Goal: Task Accomplishment & Management: Complete application form

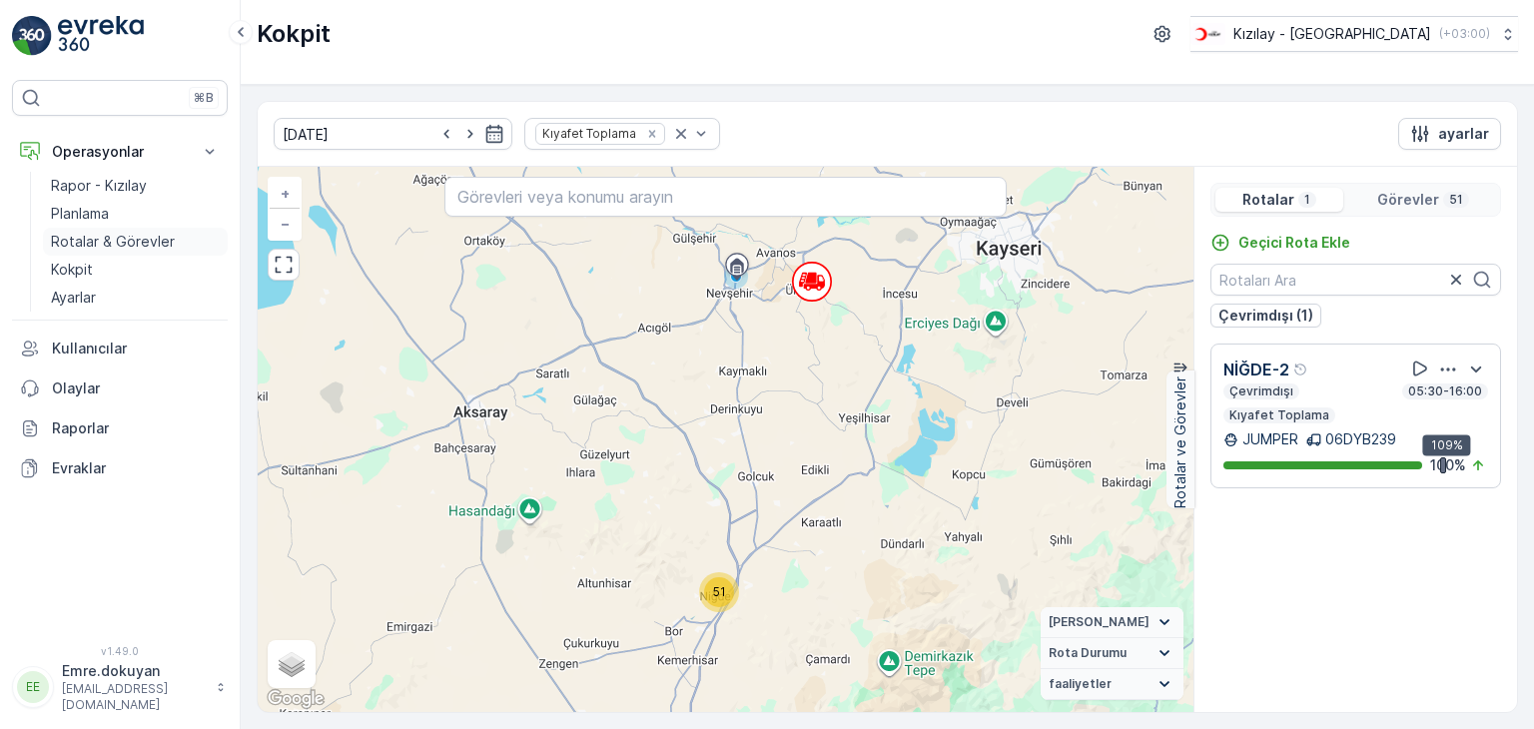
drag, startPoint x: 0, startPoint y: 0, endPoint x: 94, endPoint y: 244, distance: 261.1
click at [94, 244] on p "Rotalar & Görevler" at bounding box center [113, 242] width 124 height 20
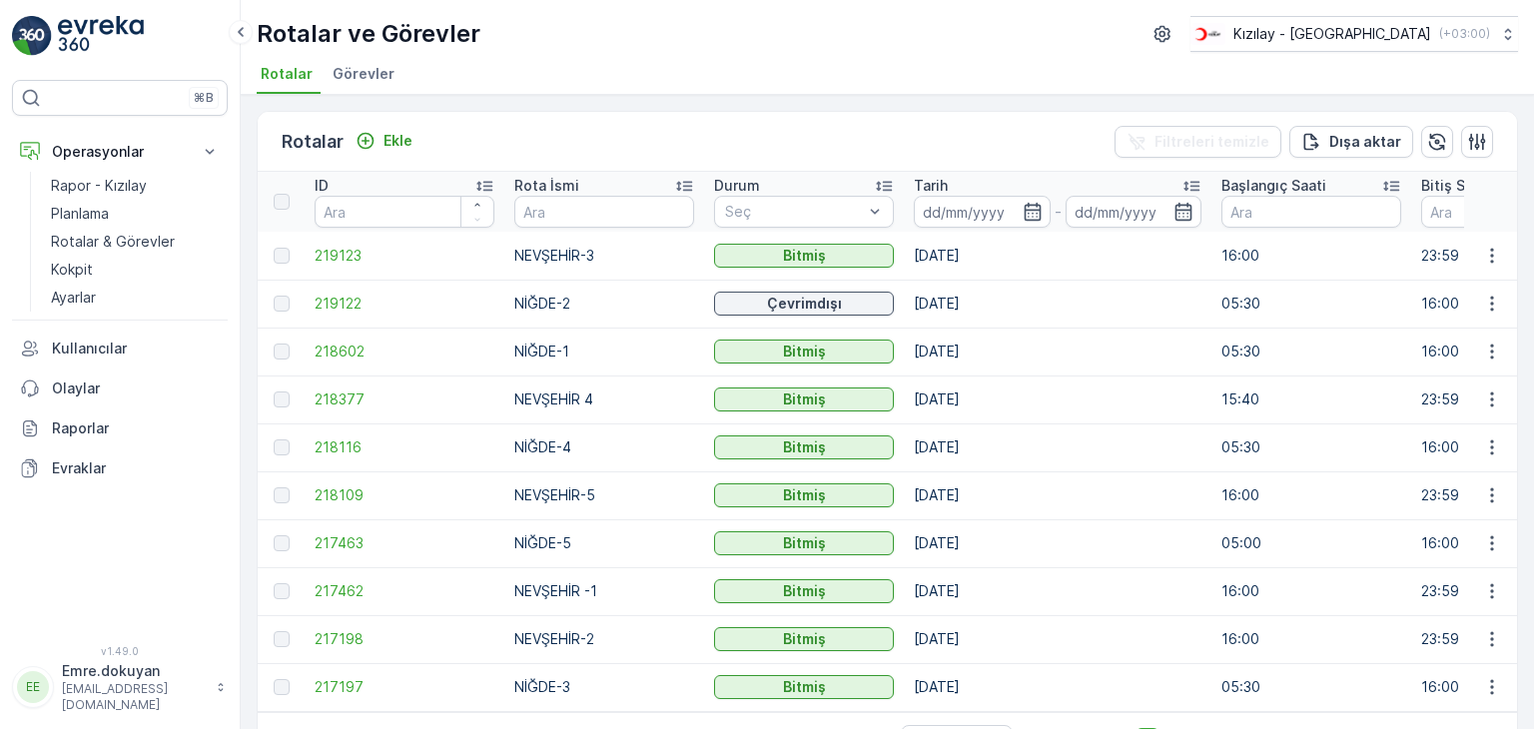
click at [279, 300] on div at bounding box center [282, 304] width 16 height 16
click at [285, 303] on div at bounding box center [282, 304] width 16 height 16
click at [400, 138] on p "Ekle" at bounding box center [397, 141] width 29 height 20
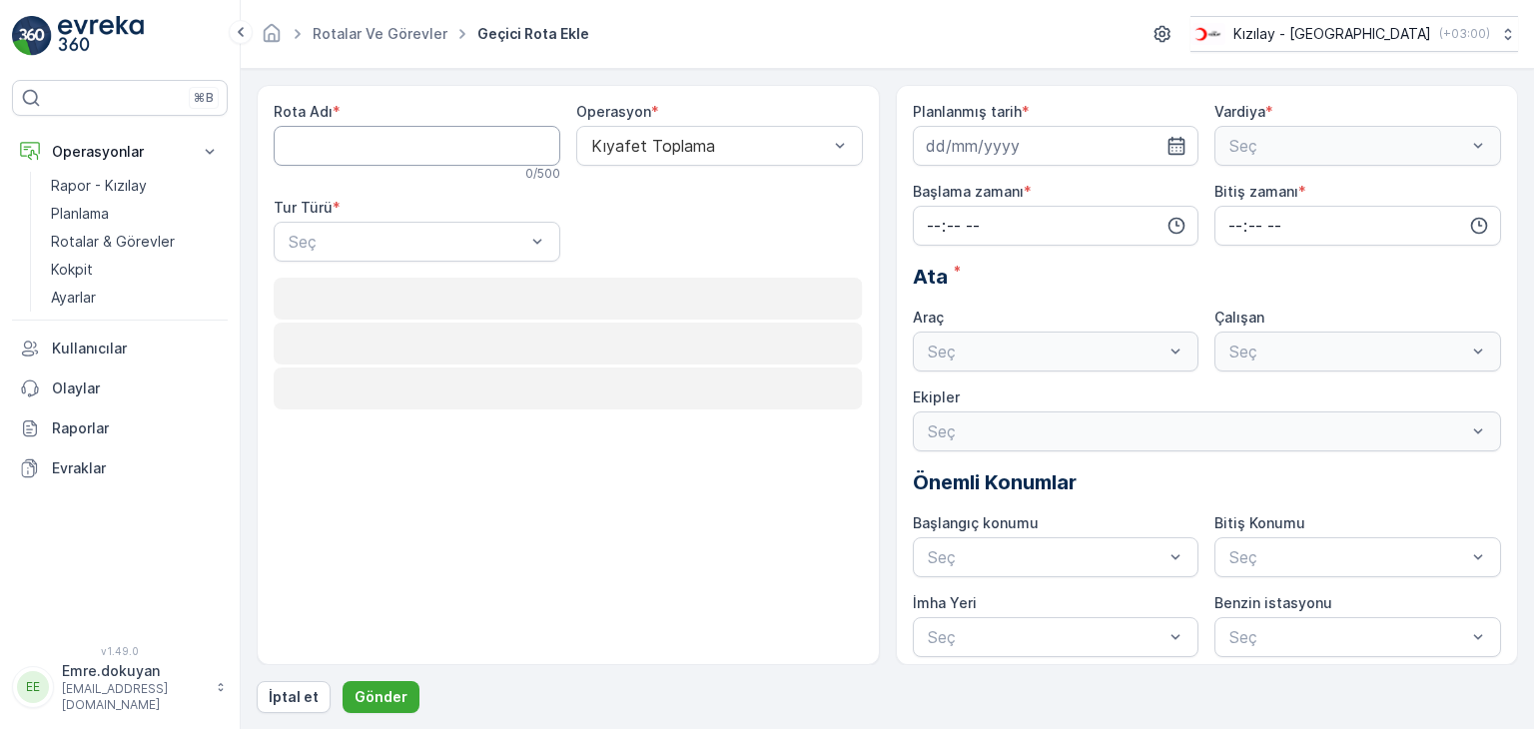
click at [418, 142] on Adı "Rota Adı" at bounding box center [417, 146] width 287 height 40
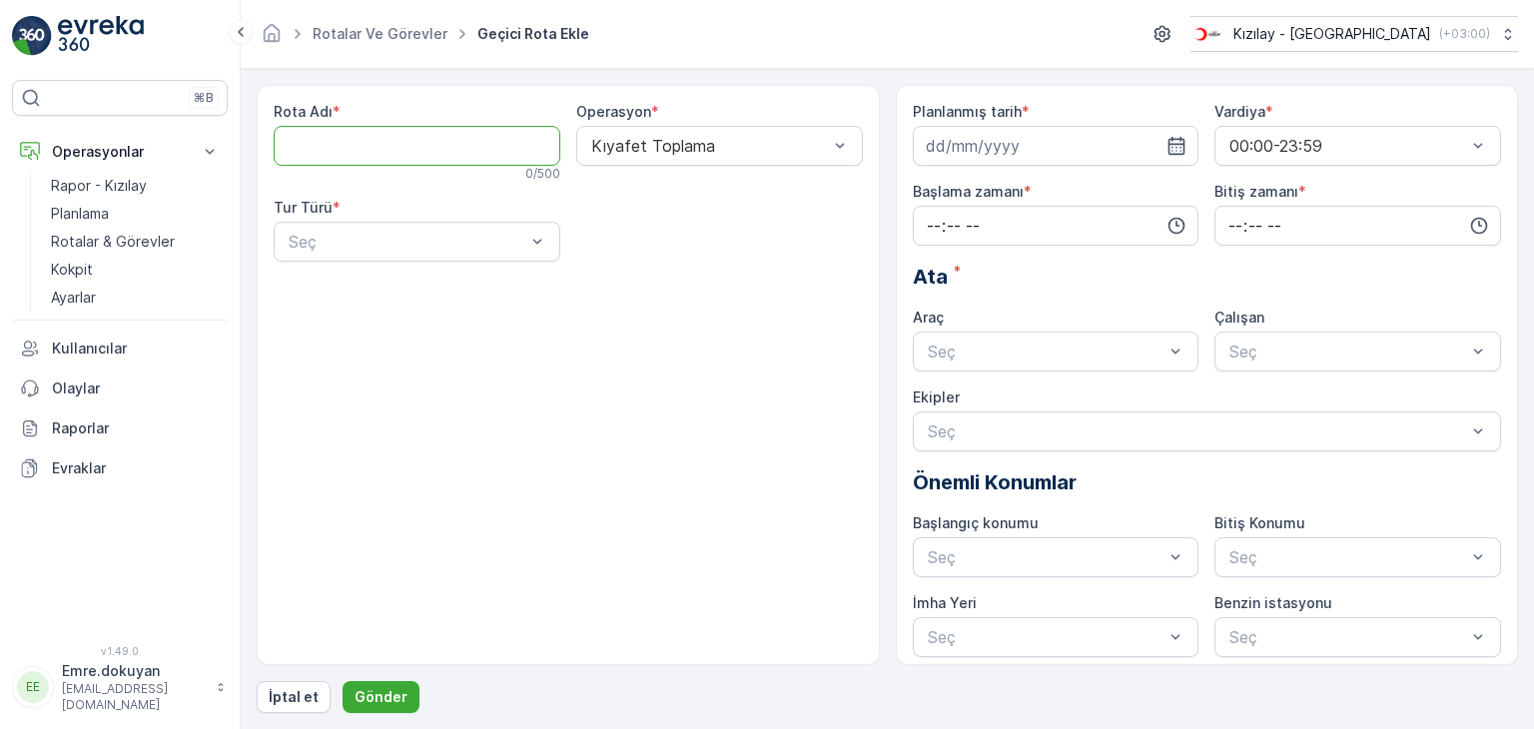
type Adı "NEVŞEHİR-2"
click at [413, 244] on div at bounding box center [407, 242] width 241 height 18
click at [427, 288] on div "Statik" at bounding box center [417, 291] width 263 height 18
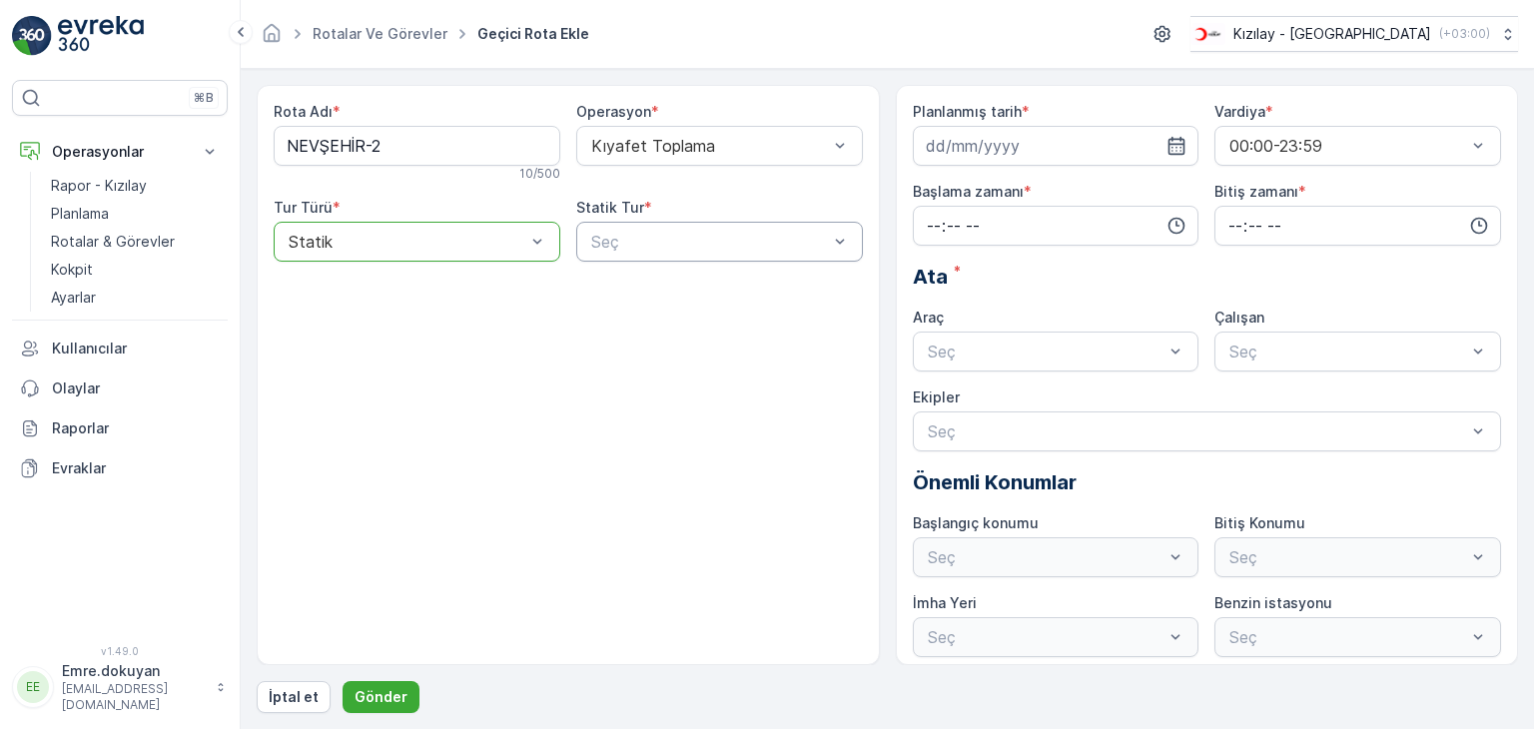
click at [715, 249] on div at bounding box center [709, 242] width 241 height 18
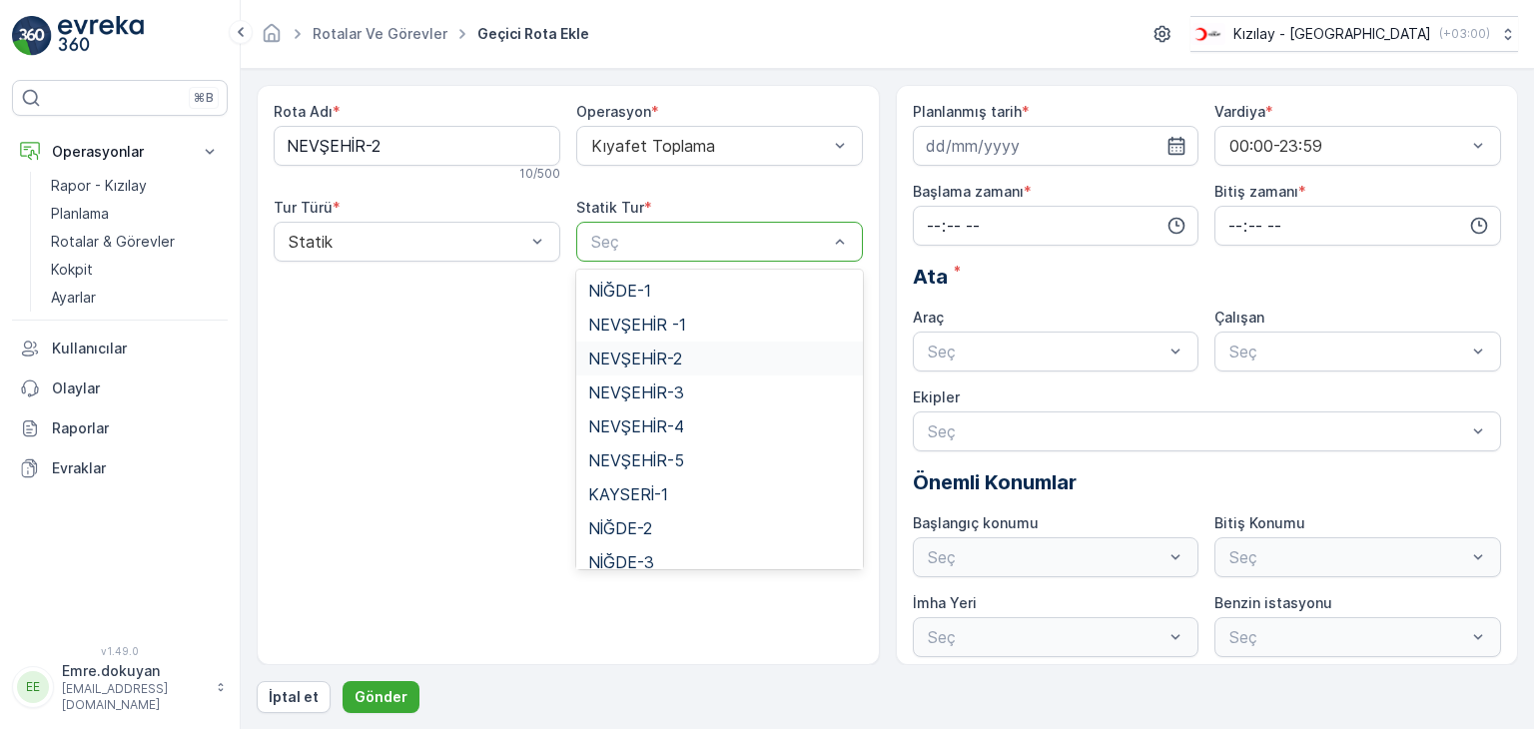
click at [680, 361] on span "NEVŞEHİR-2" at bounding box center [635, 358] width 94 height 18
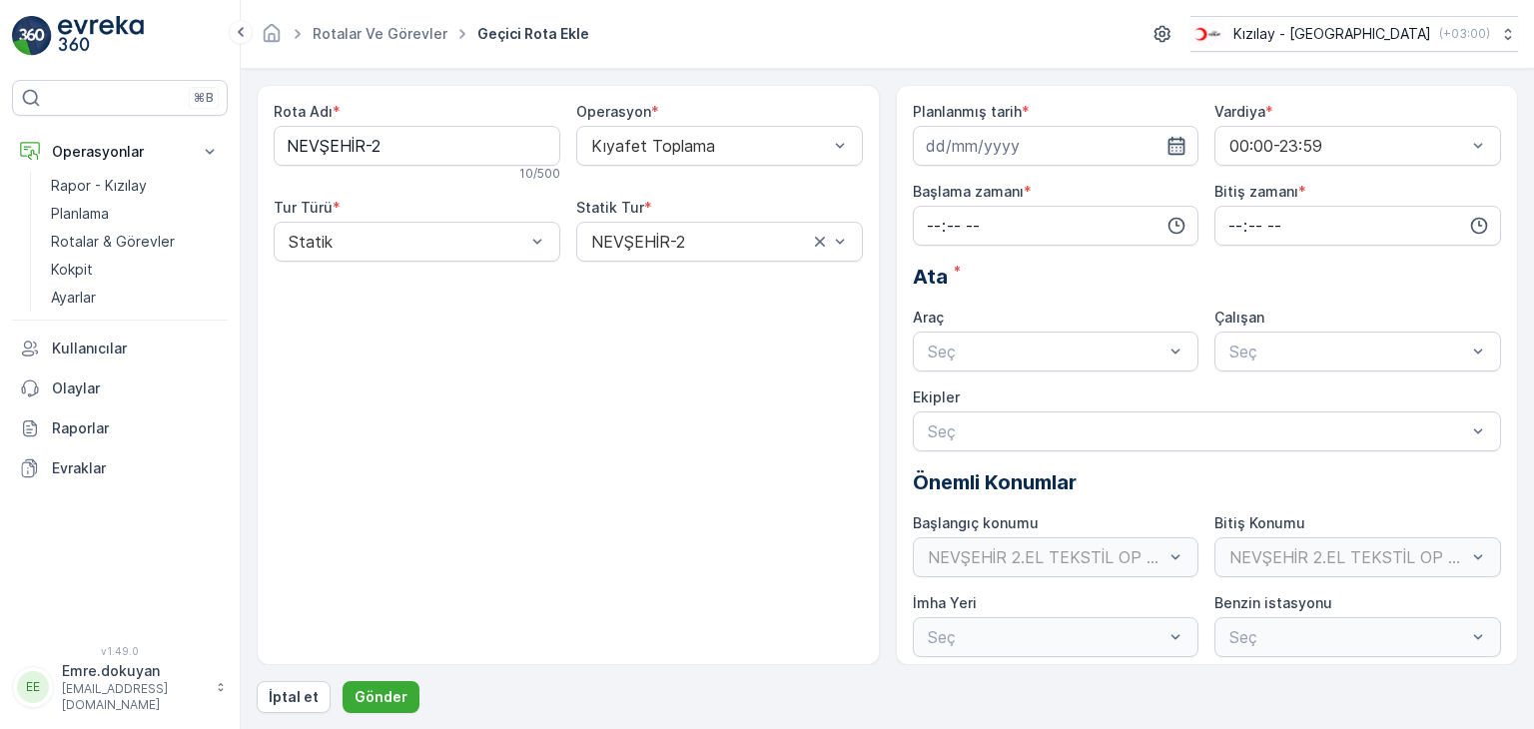
click at [1177, 145] on icon "button" at bounding box center [1176, 146] width 20 height 20
click at [1090, 436] on div "29" at bounding box center [1090, 431] width 32 height 32
type input "[DATE]"
click at [927, 221] on input "time" at bounding box center [1056, 226] width 287 height 40
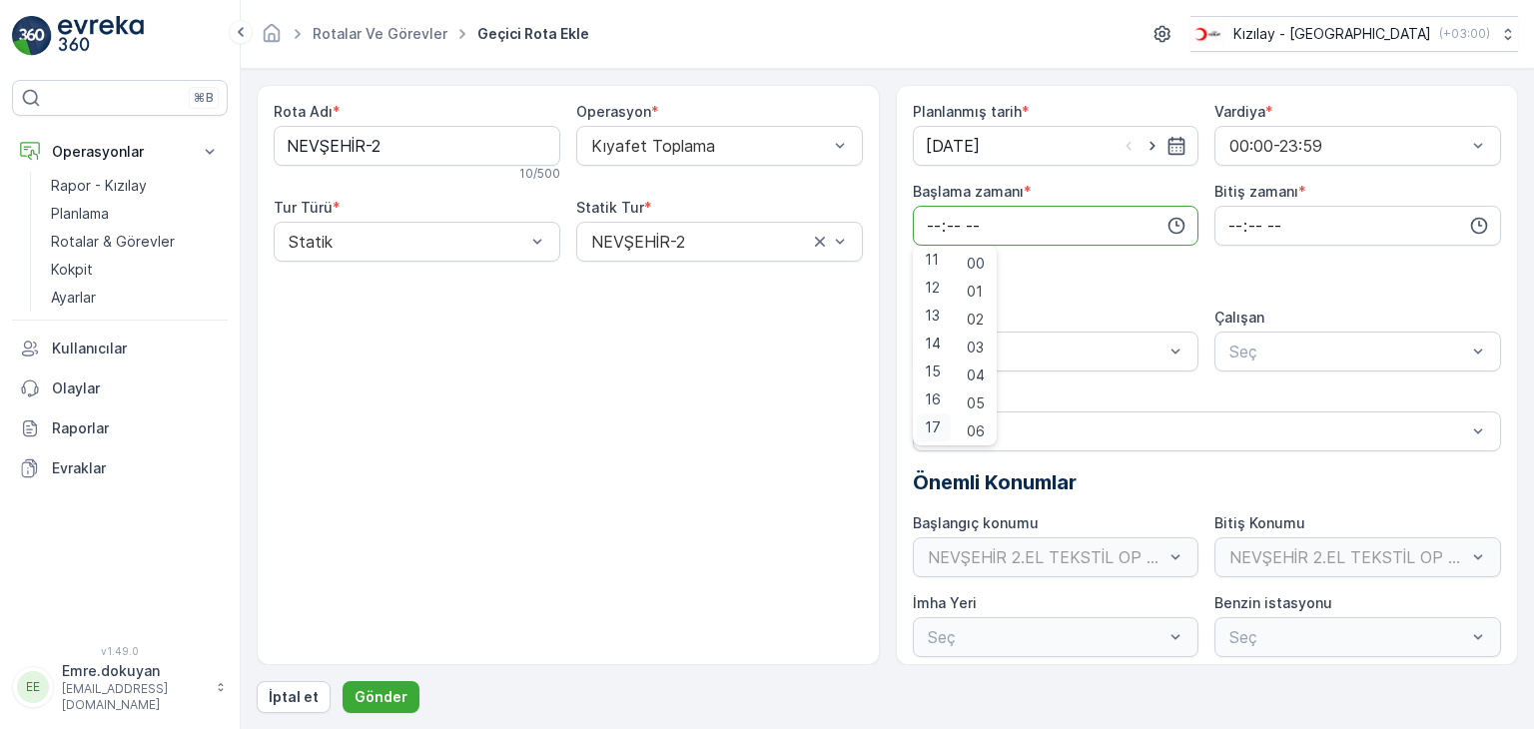
click at [934, 420] on span "17" at bounding box center [933, 427] width 16 height 20
click at [975, 382] on span "15" at bounding box center [974, 383] width 16 height 20
type input "17:15"
click at [1228, 222] on input "time" at bounding box center [1357, 226] width 287 height 40
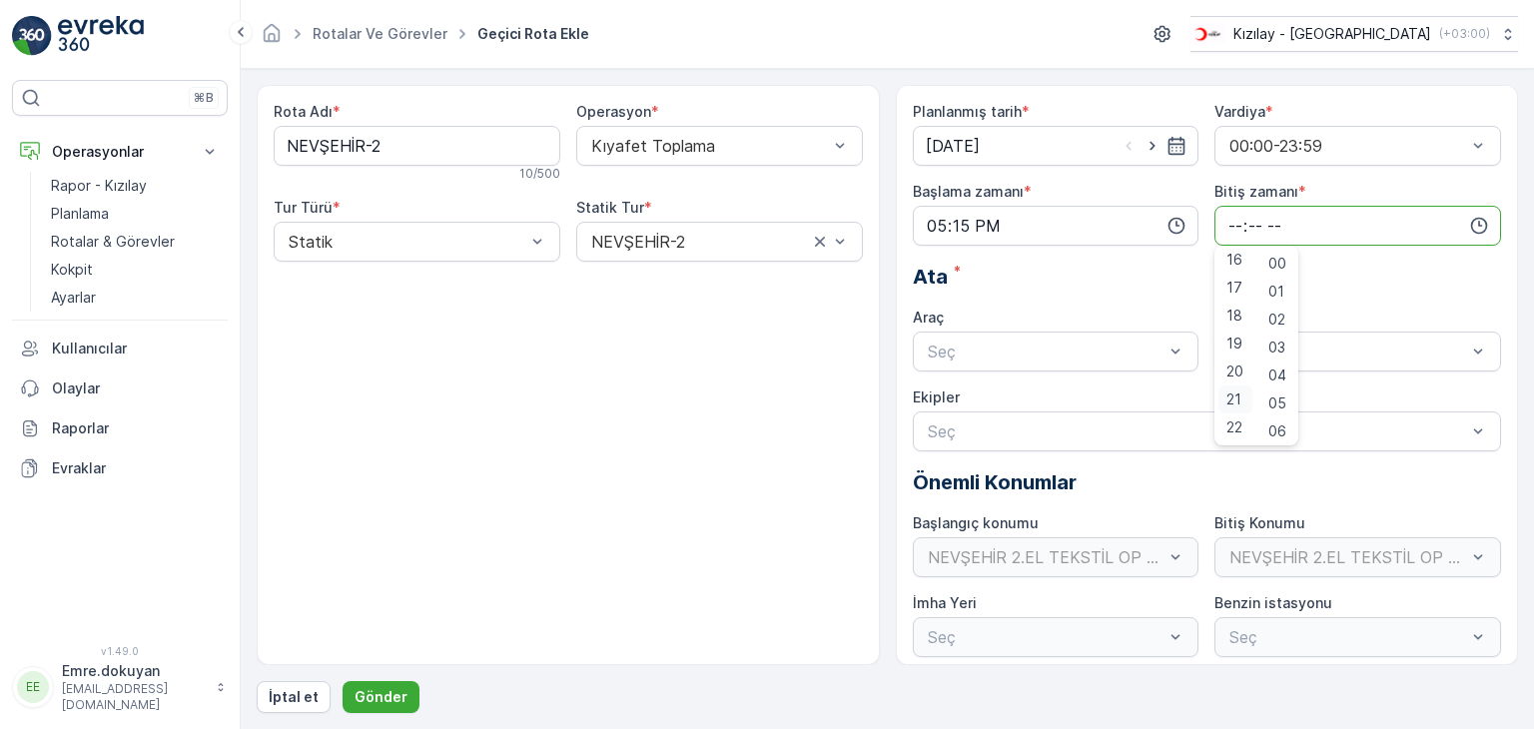
scroll to position [479, 0]
click at [1236, 427] on span "23" at bounding box center [1234, 427] width 16 height 20
click at [1286, 424] on span "59" at bounding box center [1277, 427] width 18 height 20
type input "23:59"
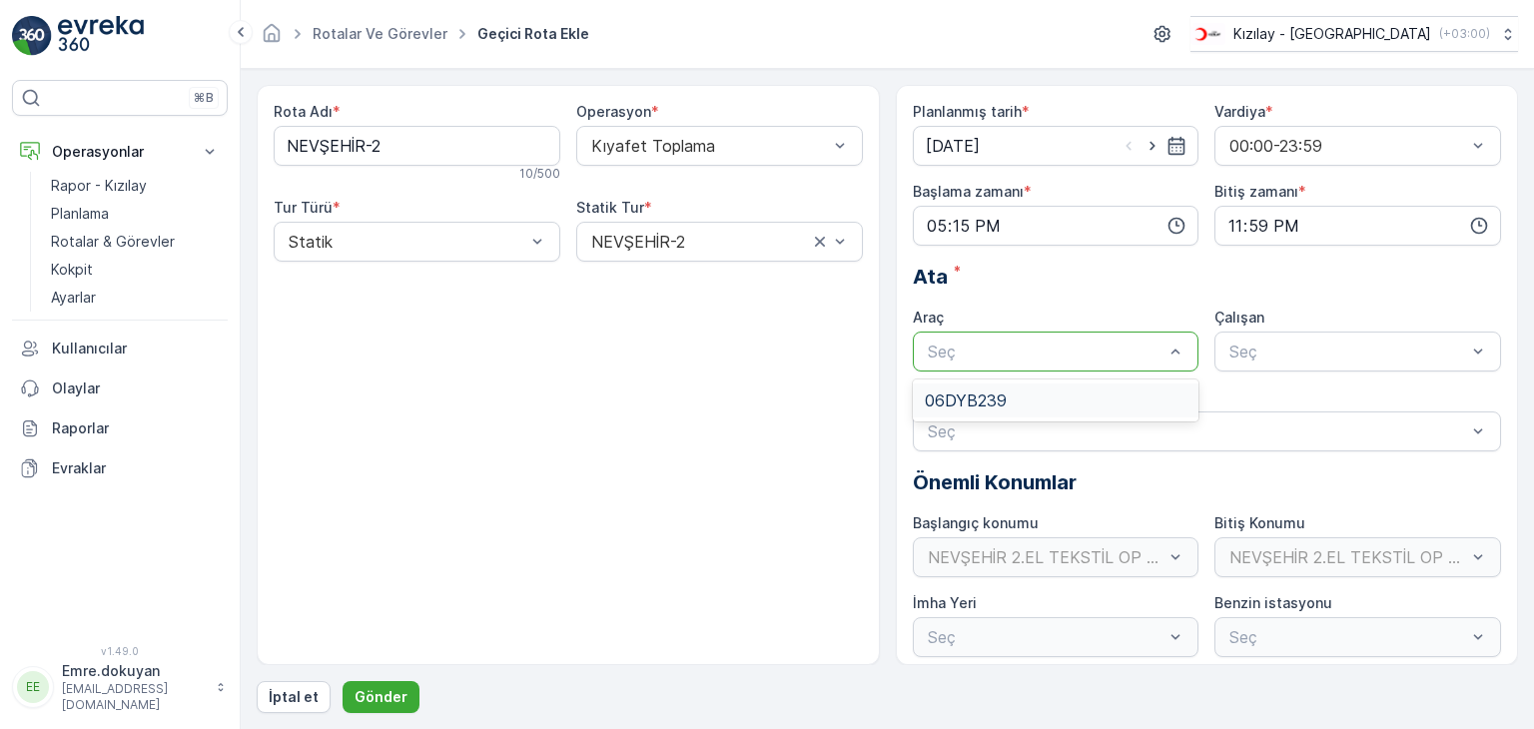
click at [986, 353] on div at bounding box center [1046, 351] width 241 height 18
click at [987, 404] on span "06DYB239" at bounding box center [966, 400] width 82 height 18
click at [1249, 343] on div at bounding box center [1347, 351] width 241 height 18
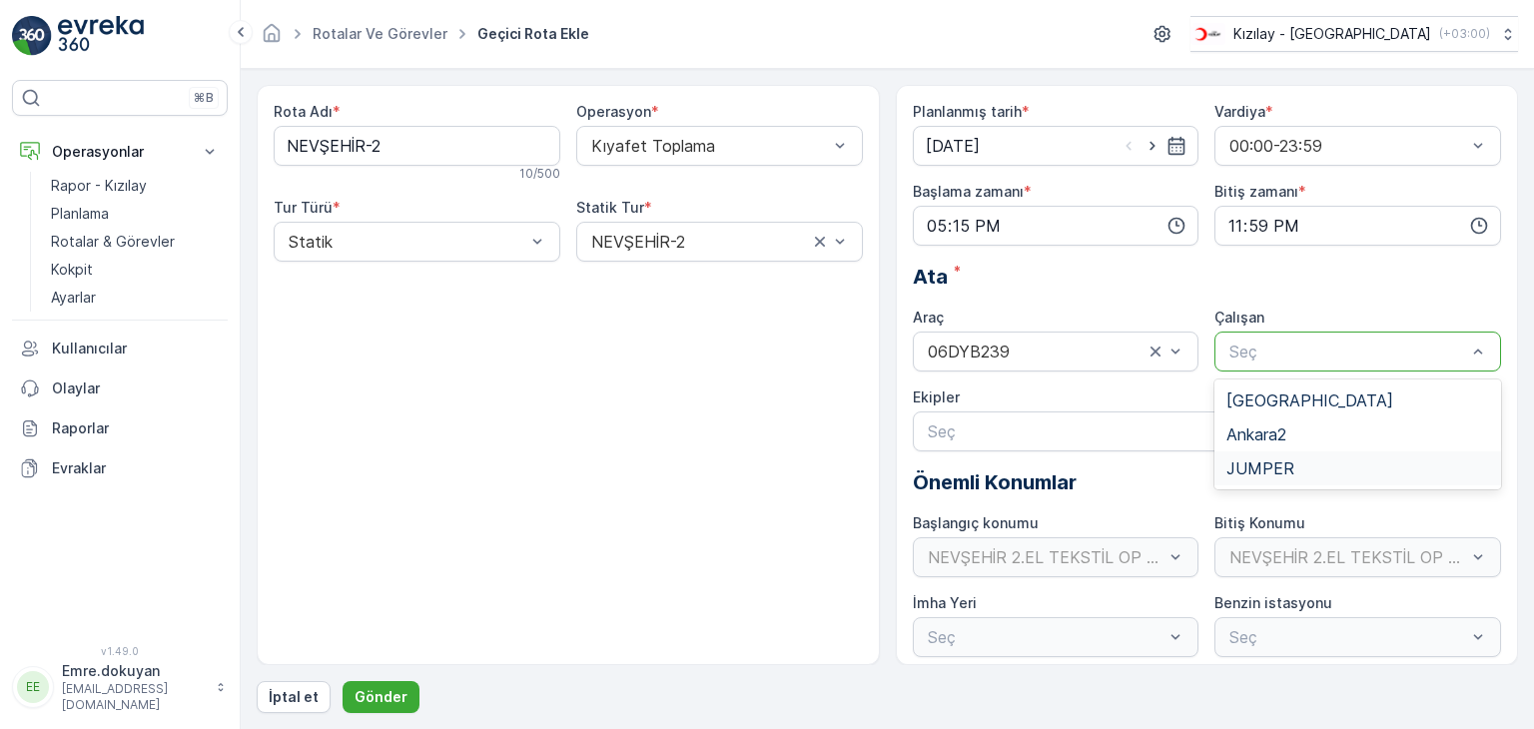
click at [1262, 462] on span "JUMPER" at bounding box center [1260, 468] width 68 height 18
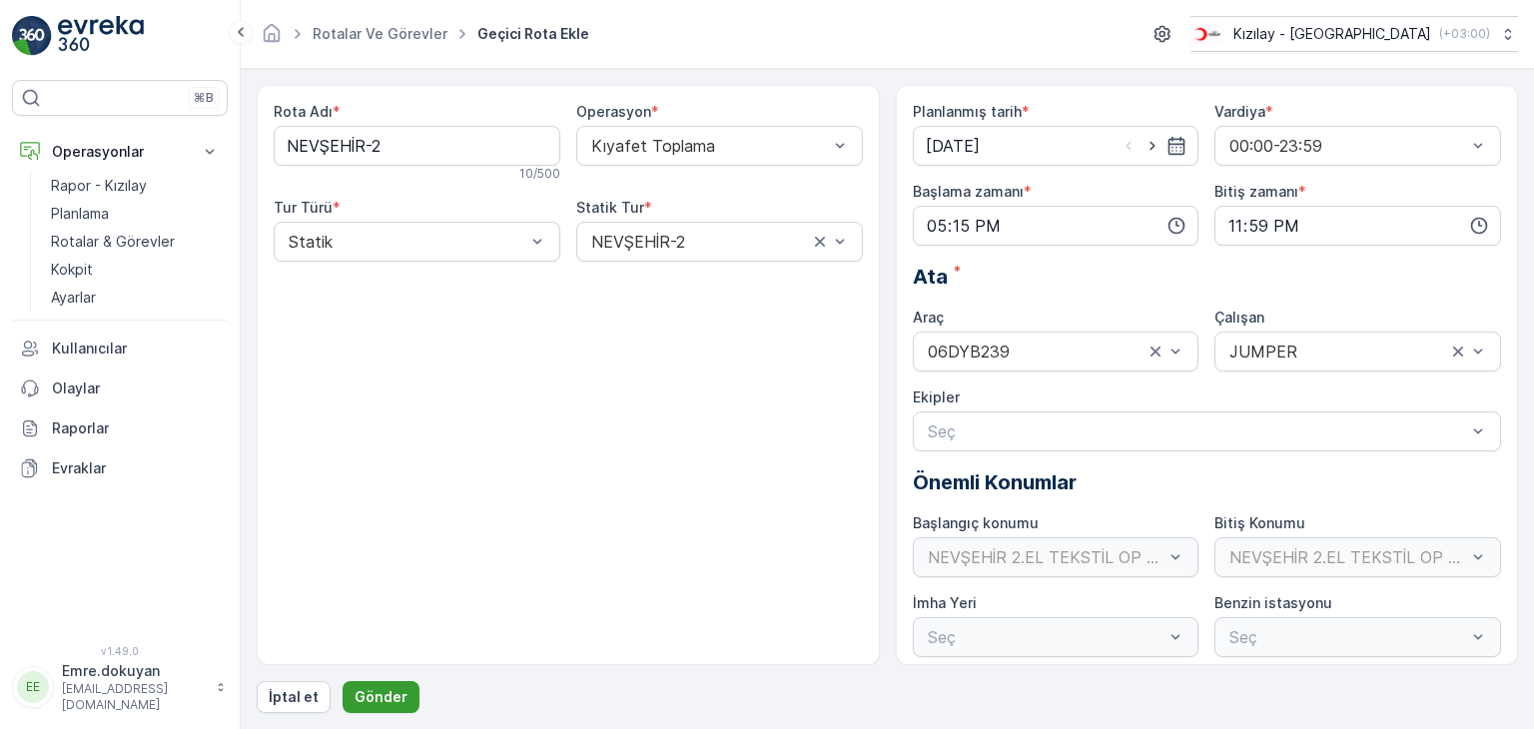
click at [390, 692] on p "Gönder" at bounding box center [380, 697] width 53 height 20
